Goal: Check status: Check status

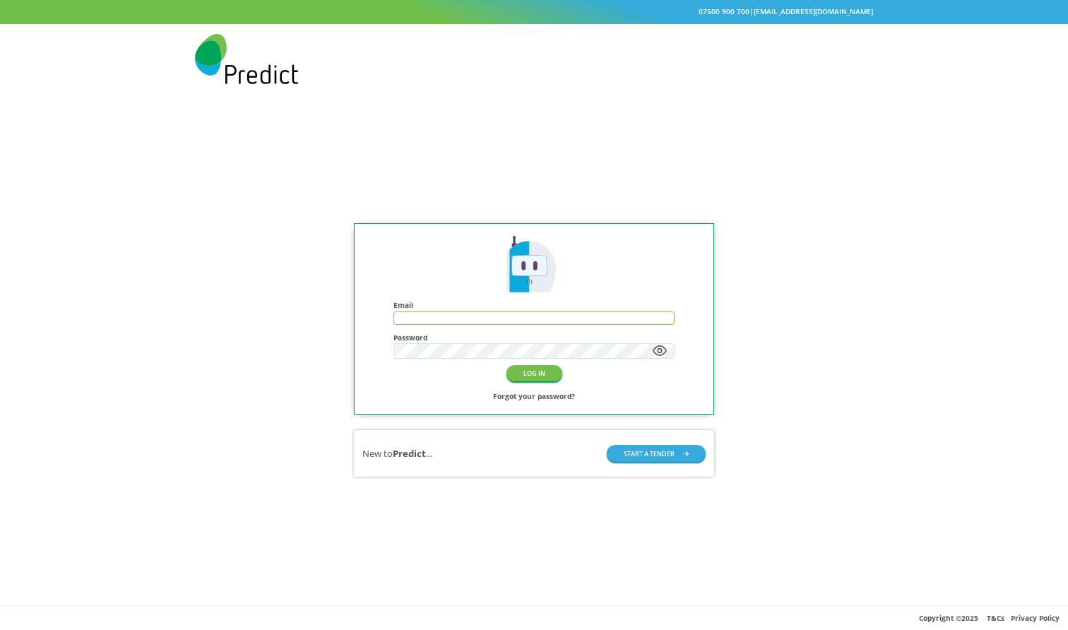
paste input "**********"
type input "**********"
paste input "**********"
type input "**********"
click at [533, 374] on button "LOG IN" at bounding box center [535, 373] width 56 height 16
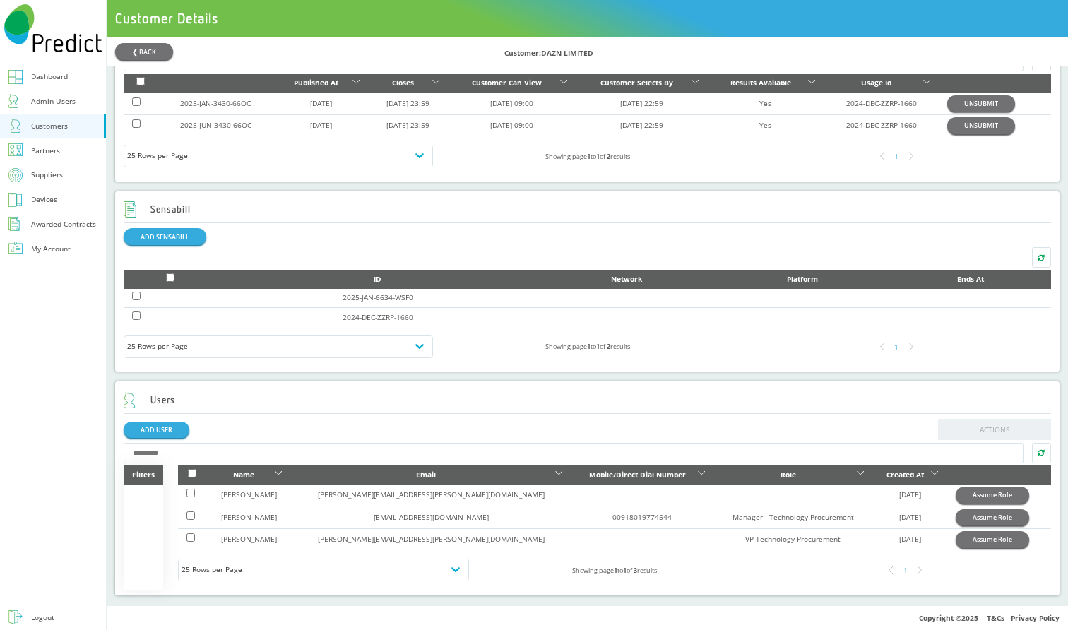
scroll to position [517, 0]
click at [956, 516] on button "Assume Role" at bounding box center [992, 517] width 73 height 16
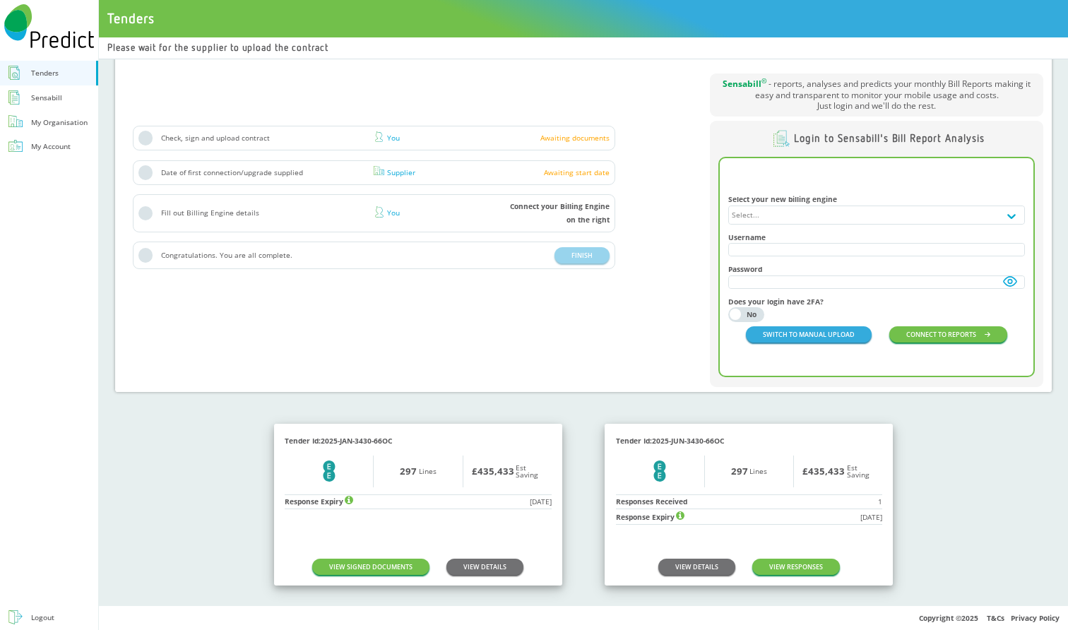
scroll to position [206, 0]
click at [685, 564] on link "VIEW DETAILS" at bounding box center [696, 568] width 77 height 16
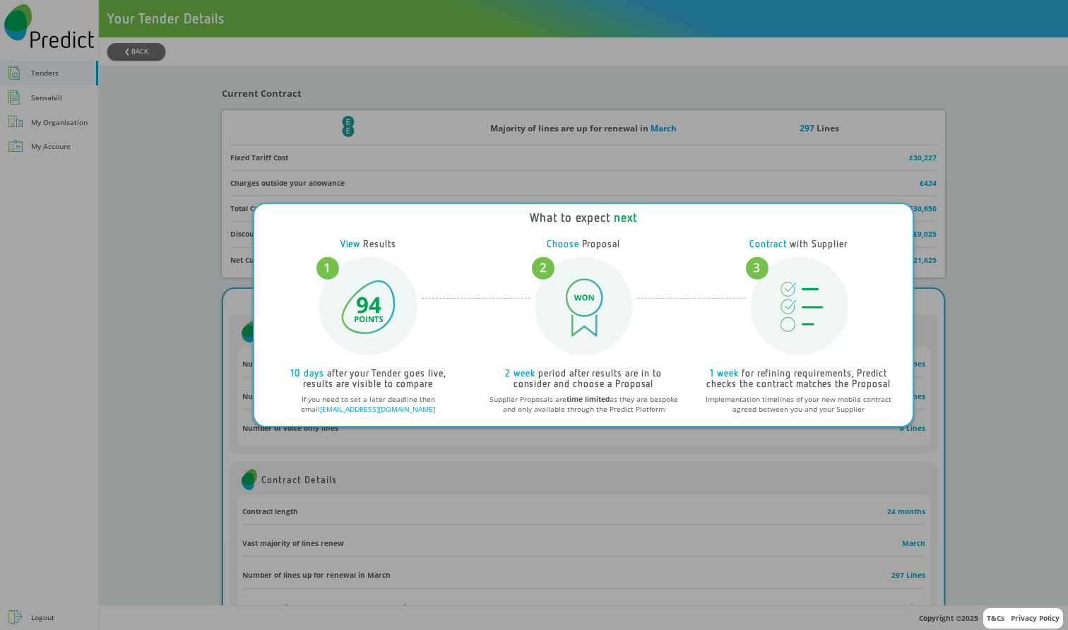
click at [649, 507] on div "What to expect next View Results 10 days after your Tender goes live, results a…" at bounding box center [534, 315] width 1068 height 630
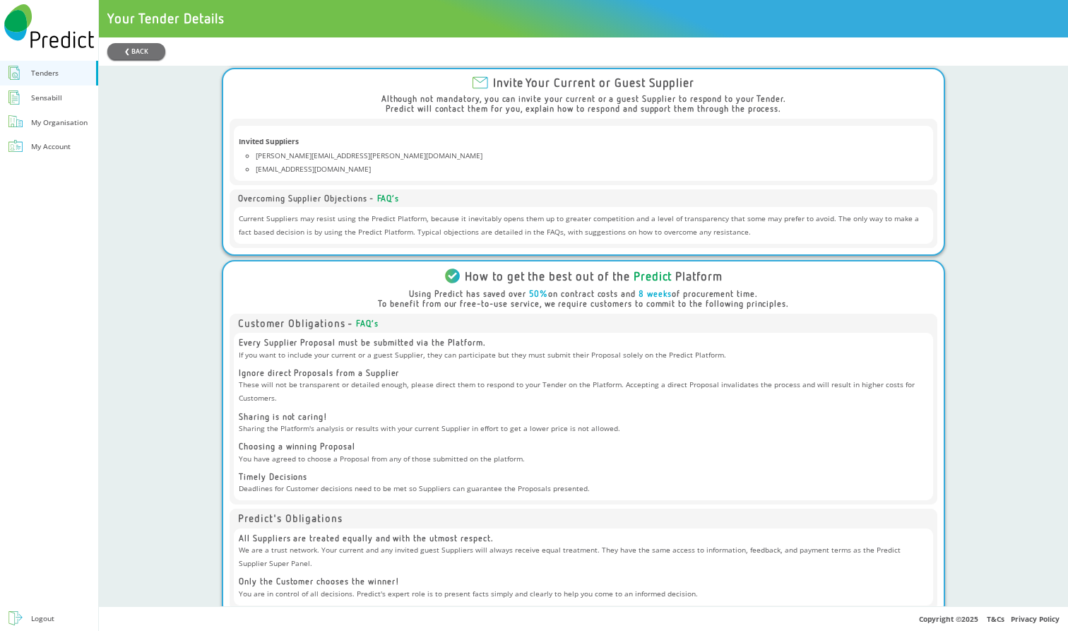
scroll to position [1441, 0]
click at [141, 58] on button "❮ BACK" at bounding box center [136, 51] width 58 height 16
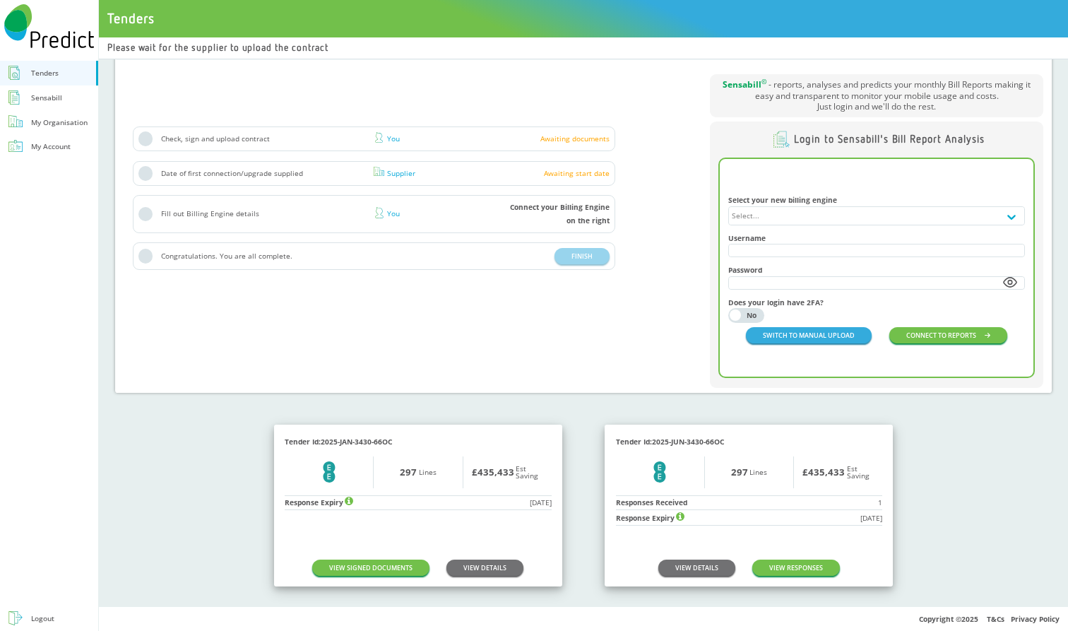
scroll to position [205, 0]
click at [783, 565] on link "VIEW RESPONSES" at bounding box center [796, 568] width 88 height 16
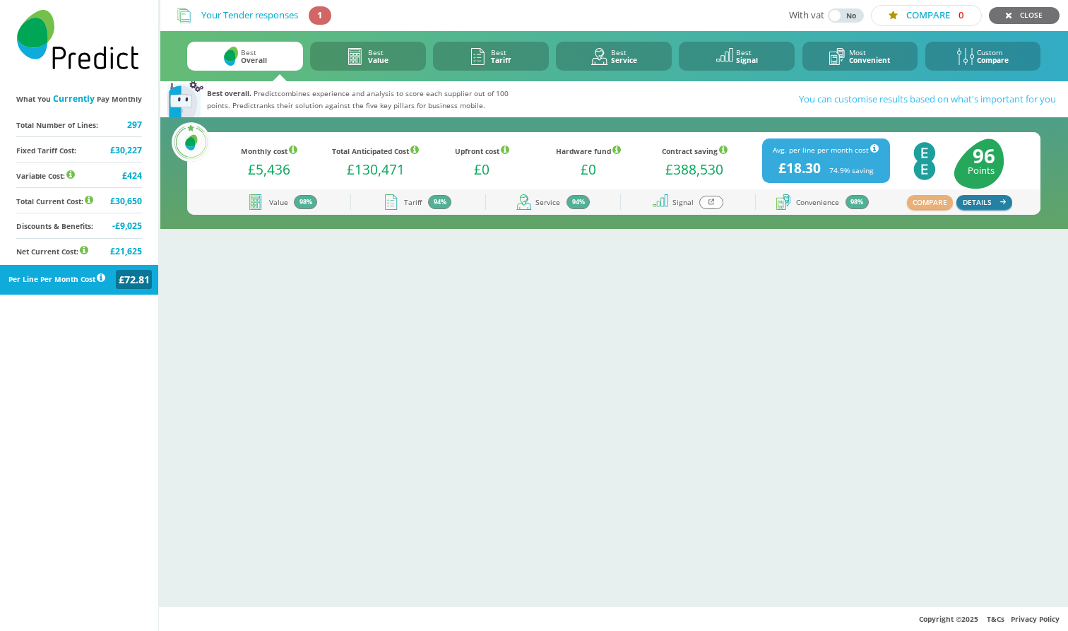
click at [993, 200] on button "DETAILS" at bounding box center [984, 202] width 55 height 14
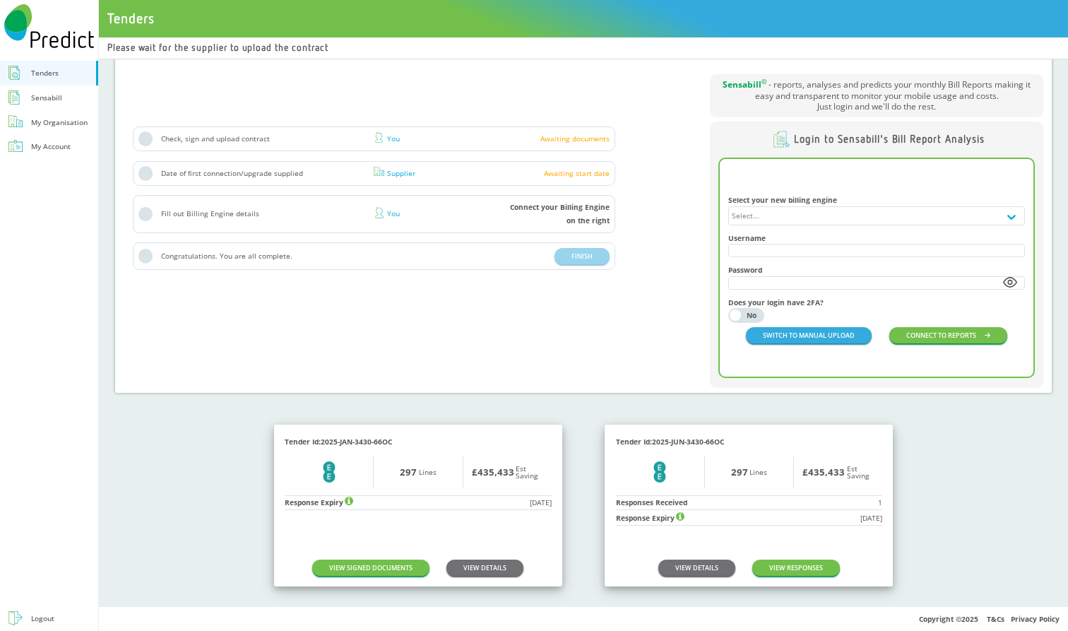
scroll to position [205, 0]
click at [784, 563] on link "VIEW RESPONSES" at bounding box center [796, 568] width 88 height 16
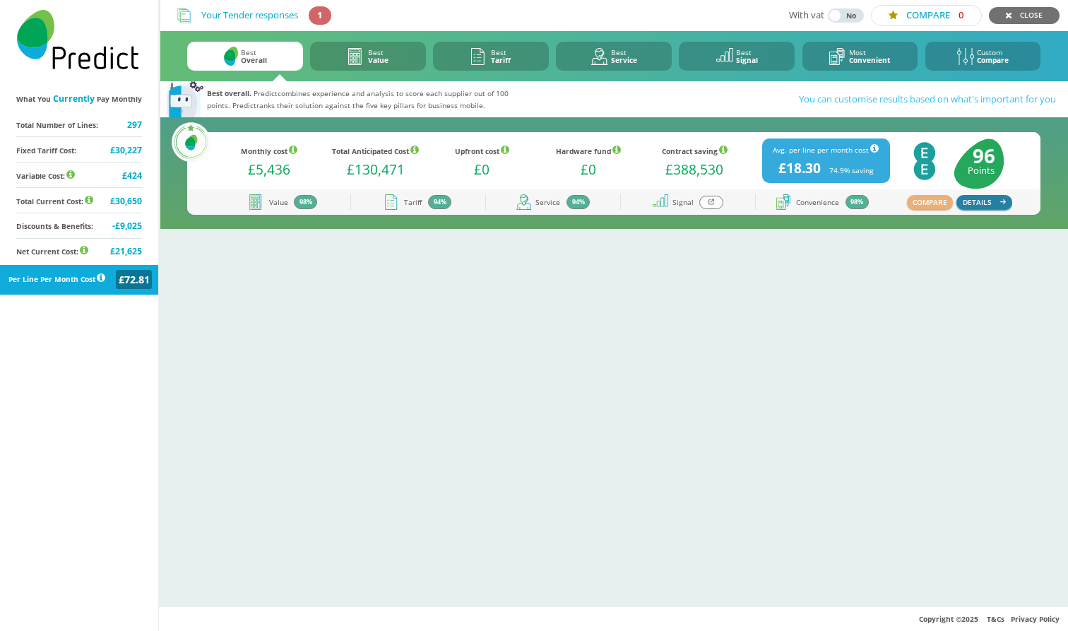
click at [983, 207] on button "DETAILS" at bounding box center [984, 202] width 55 height 14
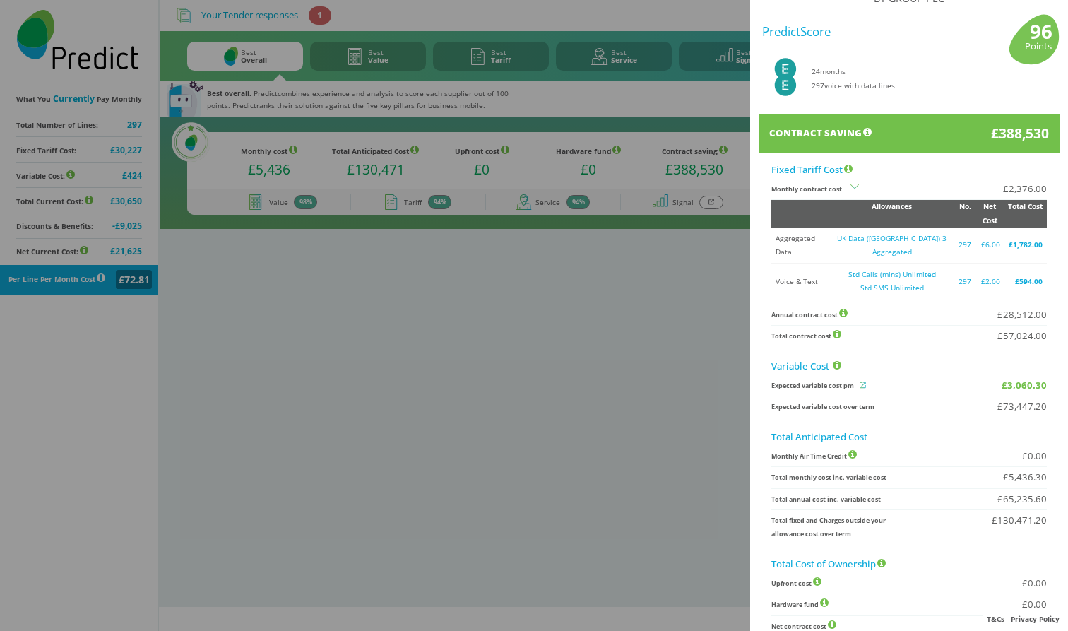
scroll to position [40, 0]
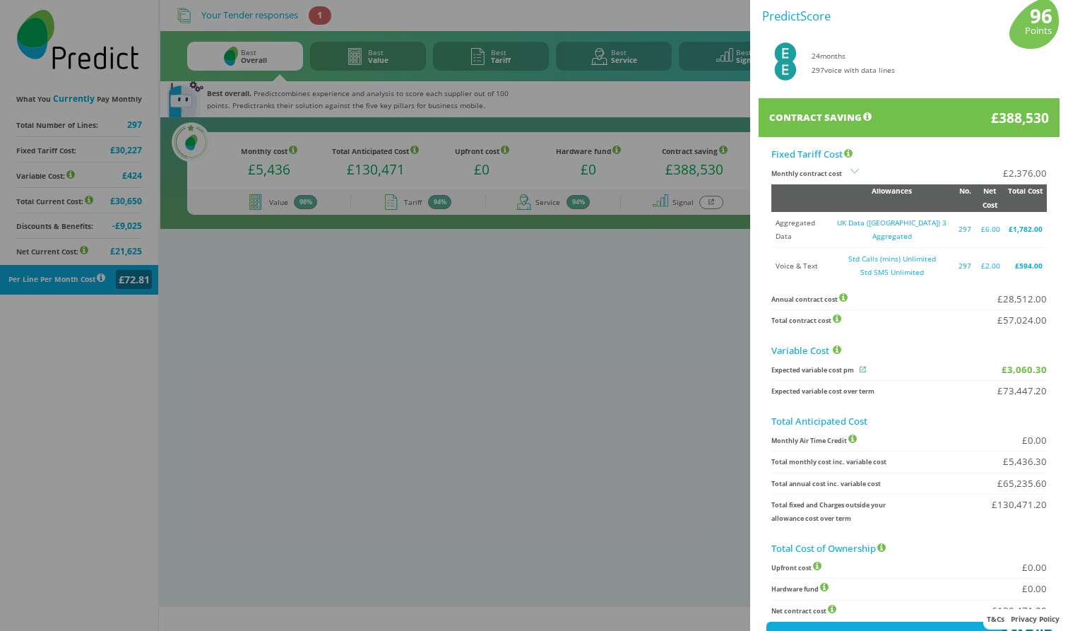
click at [854, 174] on icon at bounding box center [855, 173] width 8 height 8
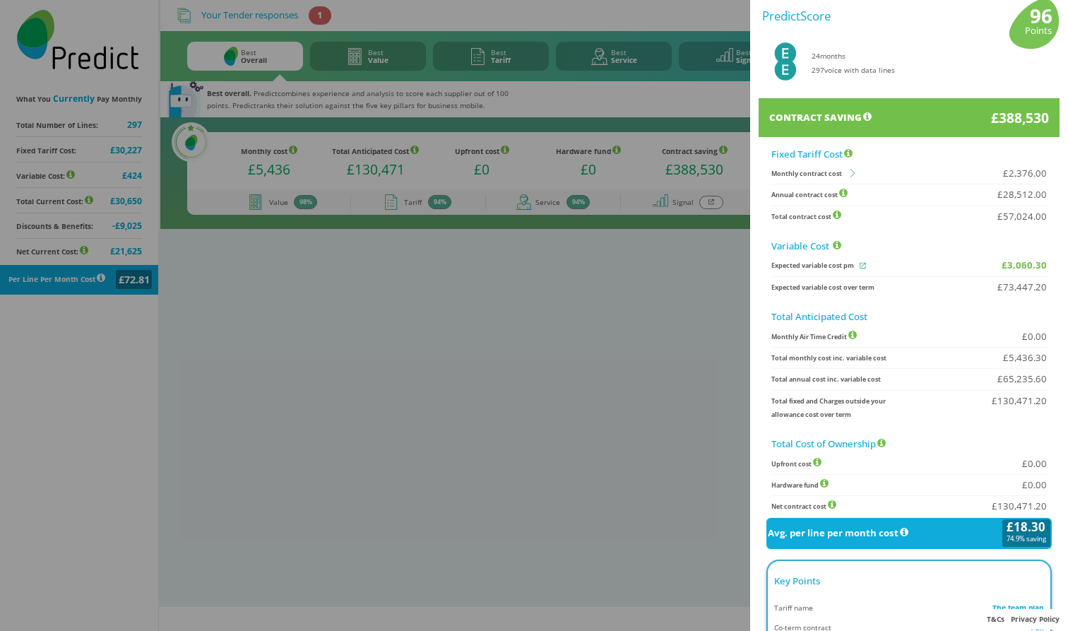
click at [854, 173] on icon at bounding box center [853, 174] width 4 height 8
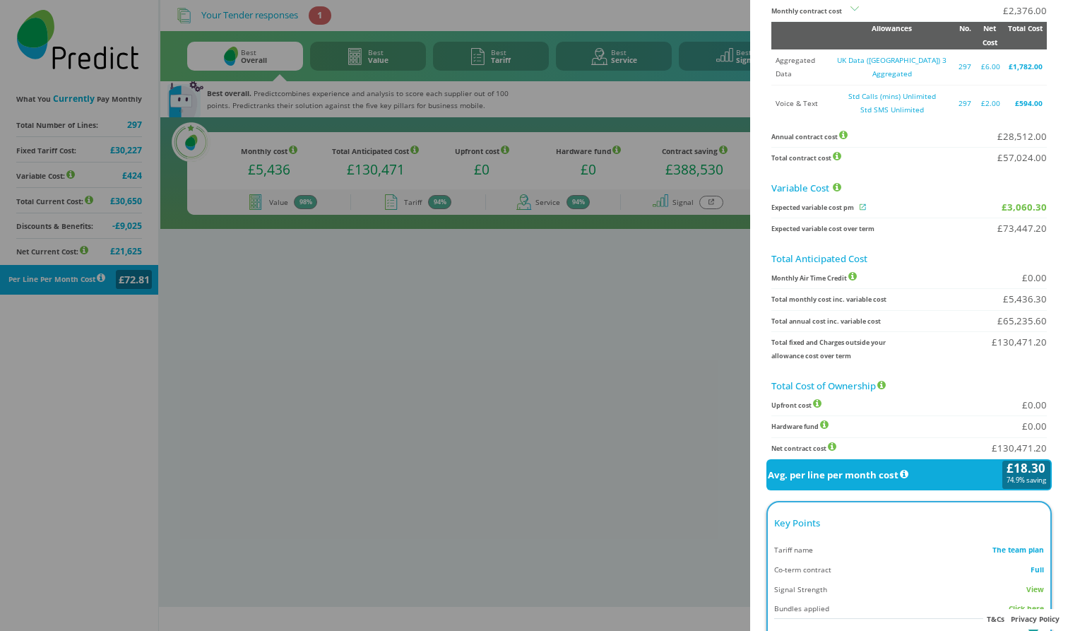
scroll to position [206, 0]
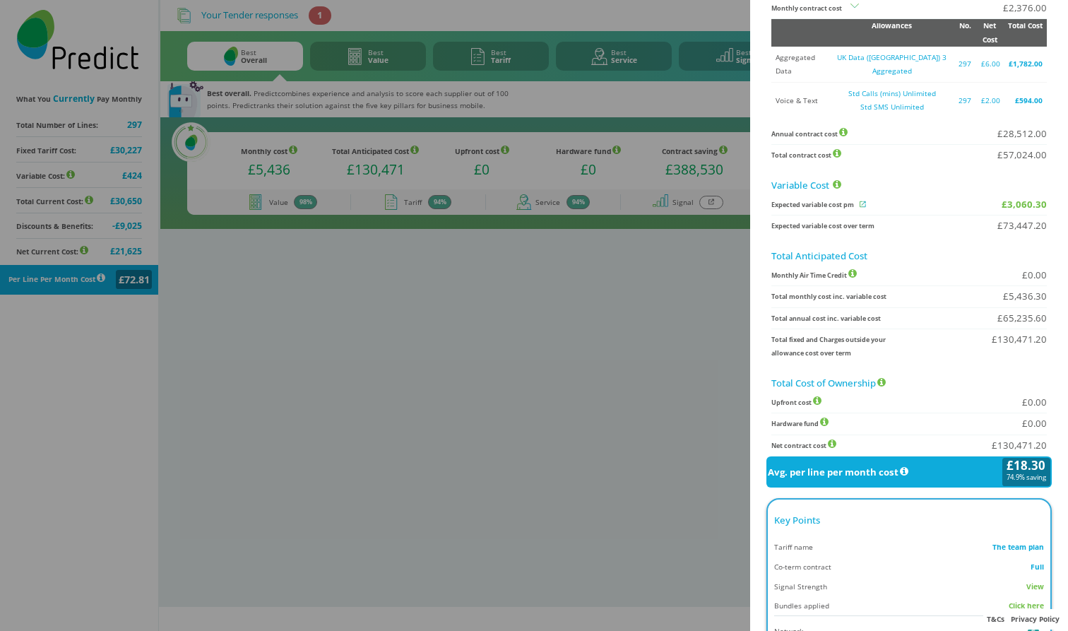
click at [862, 200] on icon at bounding box center [863, 204] width 16 height 8
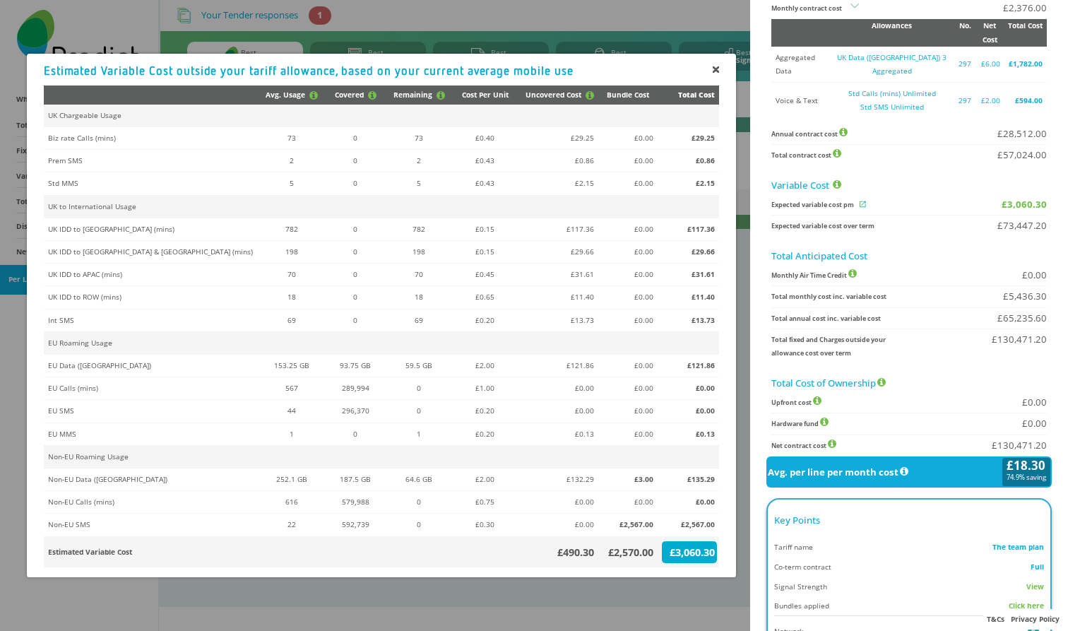
click at [899, 219] on span "Expected variable cost over term" at bounding box center [884, 225] width 226 height 13
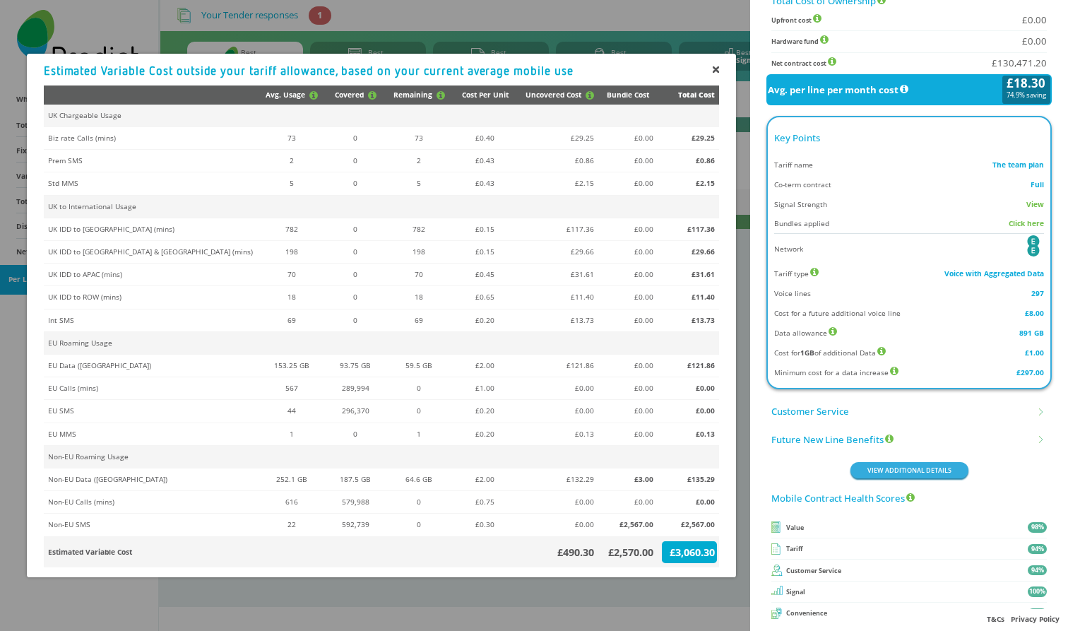
scroll to position [587, 0]
click at [718, 72] on icon at bounding box center [716, 69] width 5 height 5
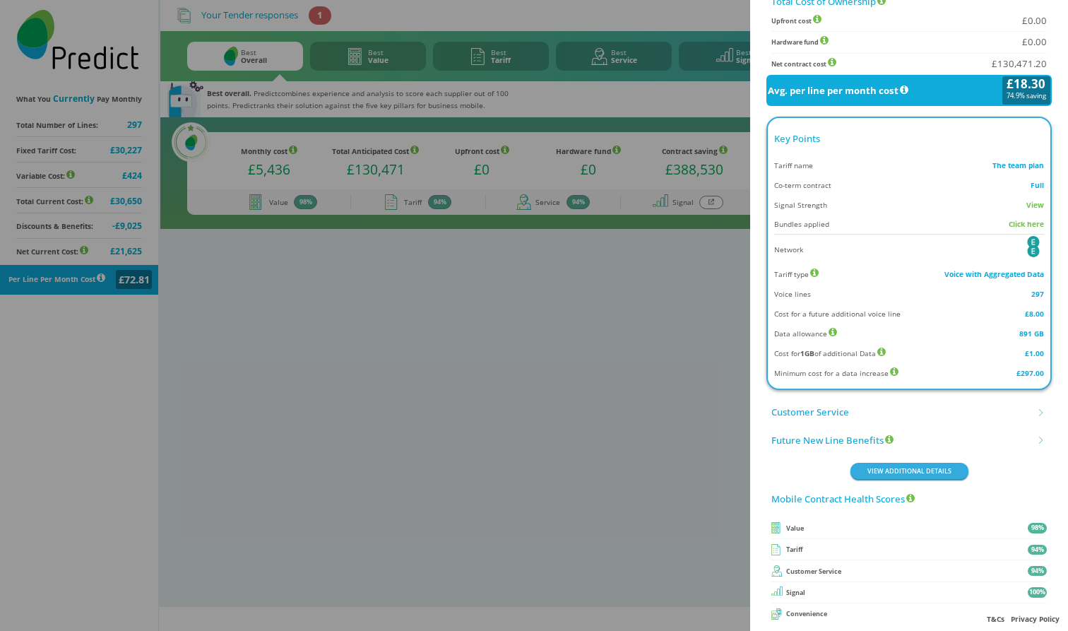
scroll to position [0, 0]
click at [1040, 409] on icon at bounding box center [1043, 413] width 8 height 8
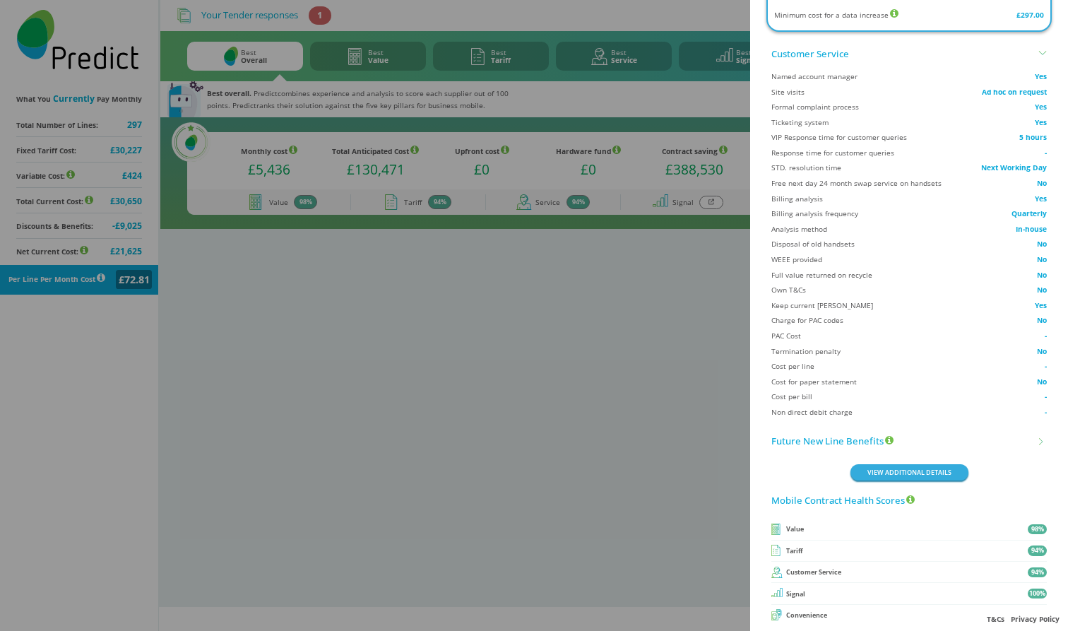
scroll to position [943, 0]
click at [1038, 430] on li "Future New Line Benefits" at bounding box center [909, 444] width 276 height 28
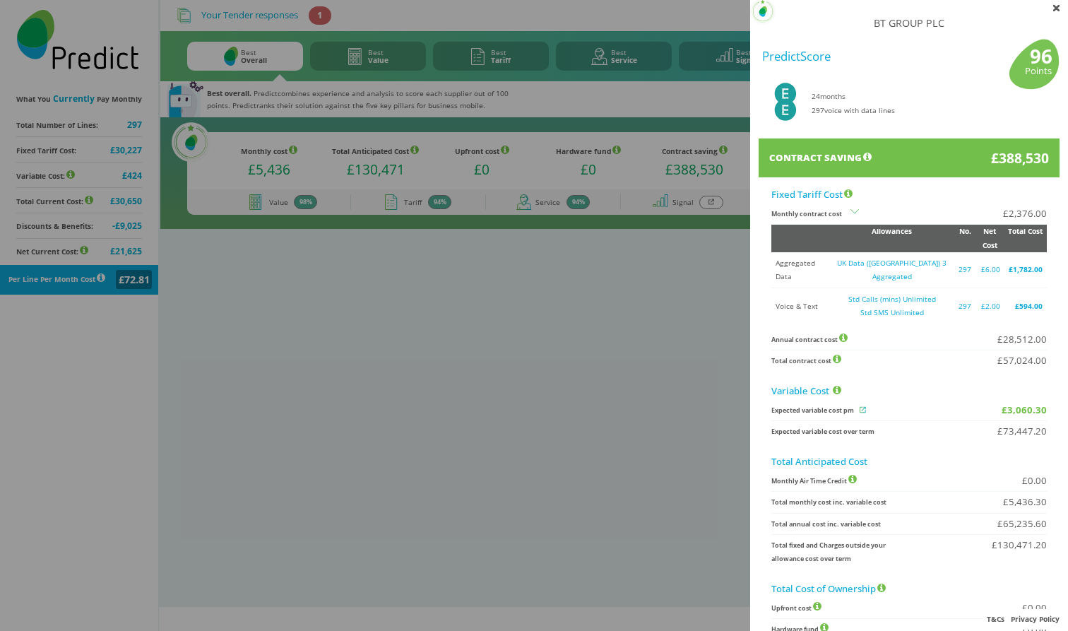
scroll to position [0, 0]
